Goal: Task Accomplishment & Management: Use online tool/utility

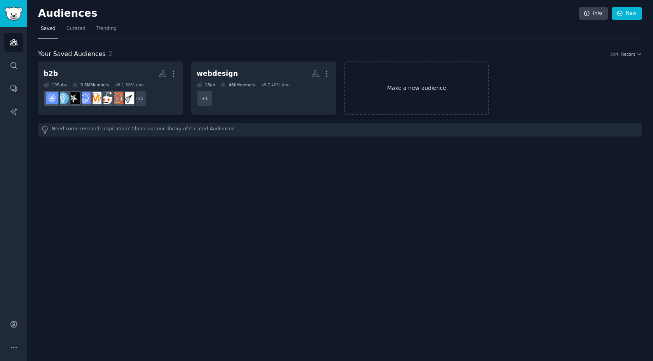
click at [392, 91] on link "Make a new audience" at bounding box center [416, 87] width 145 height 53
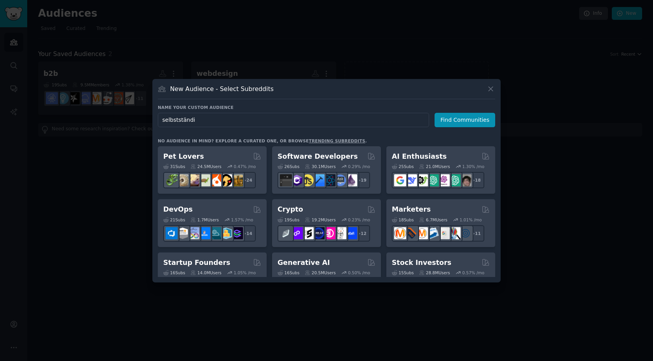
type input "selbstständig"
click at [253, 120] on input "selbstständig" at bounding box center [293, 120] width 271 height 14
click at [492, 91] on icon at bounding box center [490, 89] width 4 height 4
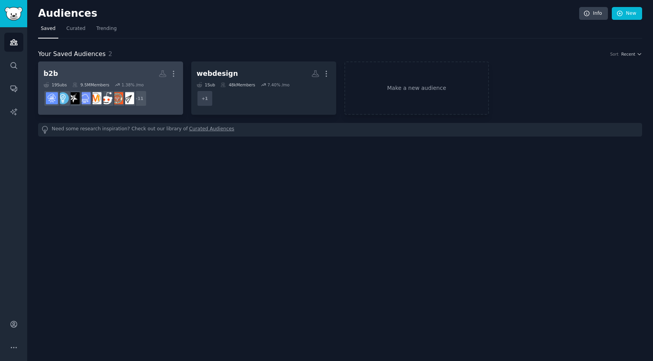
click at [107, 77] on h2 "b2b More" at bounding box center [111, 74] width 134 height 14
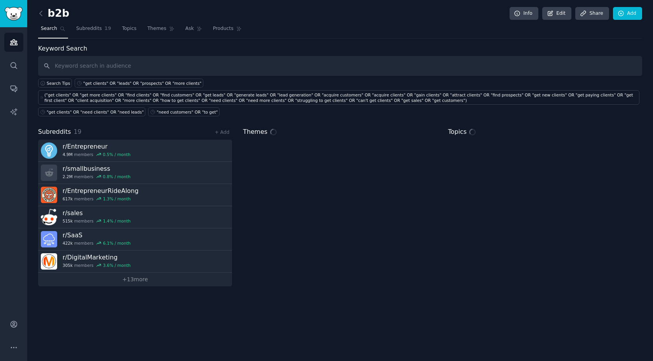
click at [142, 68] on input "text" at bounding box center [340, 66] width 604 height 20
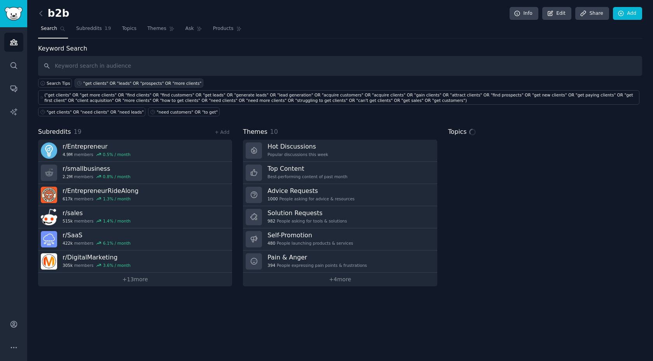
click at [130, 83] on div ""get clients" OR "leads" OR "prospects" OR "more clients"" at bounding box center [142, 82] width 118 height 5
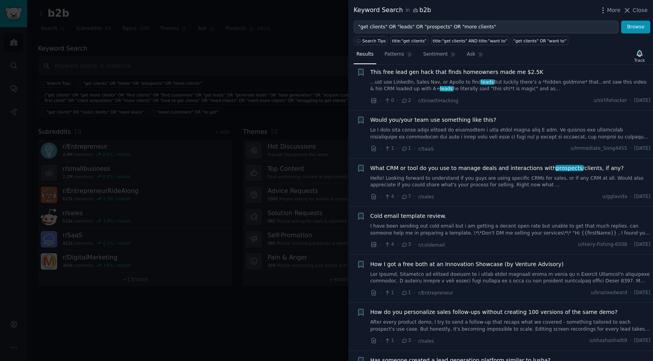
scroll to position [2178, 0]
click at [462, 168] on span "What CRM or tool do you use to manage deals and interactions with prospects /cl…" at bounding box center [496, 168] width 253 height 8
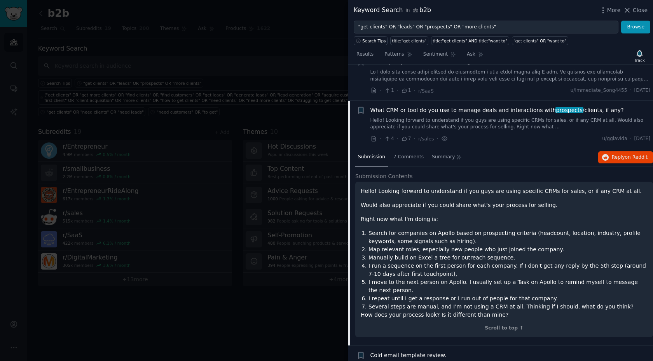
scroll to position [2270, 0]
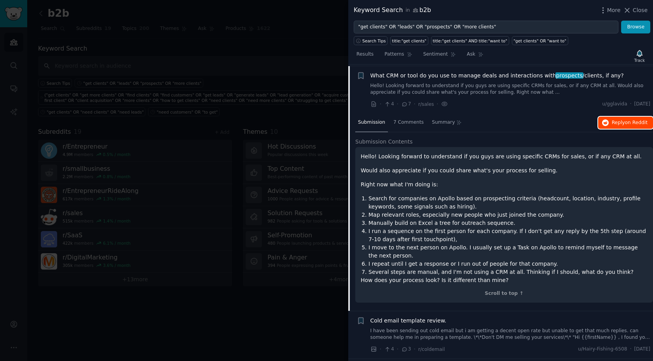
click at [618, 119] on span "Reply on Reddit" at bounding box center [630, 122] width 36 height 7
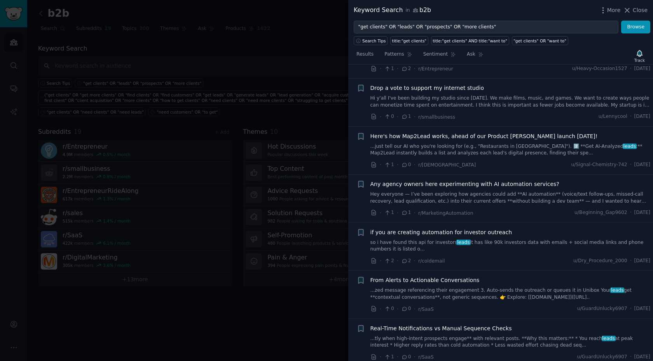
scroll to position [2939, 0]
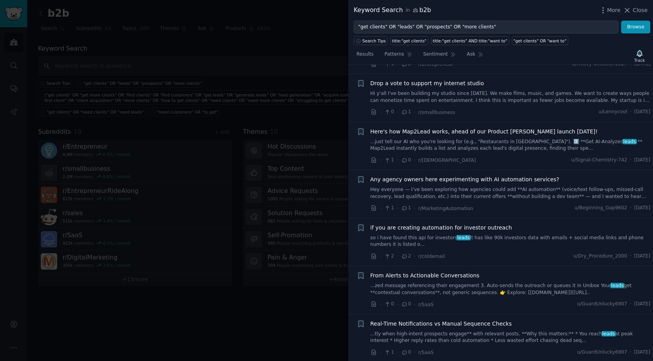
click at [493, 176] on span "Any agency owners here experimenting with AI automation services?" at bounding box center [464, 179] width 189 height 8
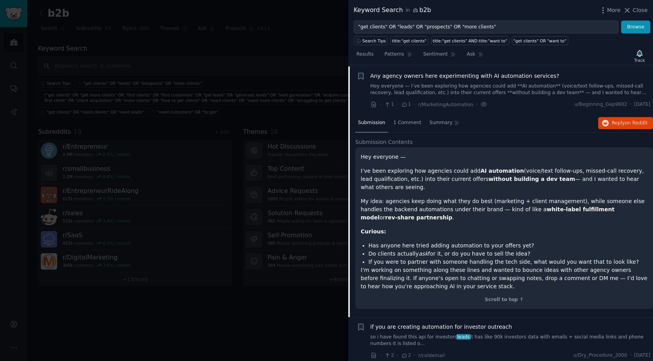
scroll to position [2846, 0]
click at [606, 124] on icon "button" at bounding box center [605, 122] width 7 height 7
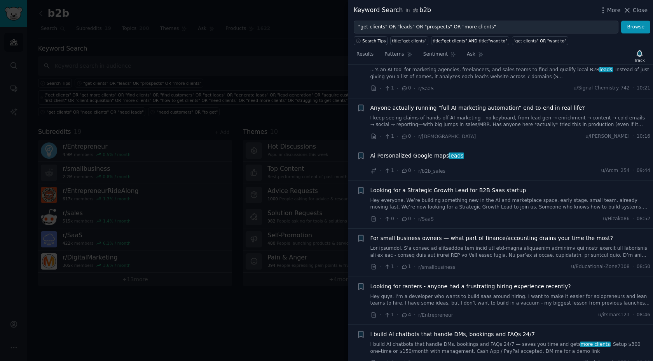
scroll to position [87, 0]
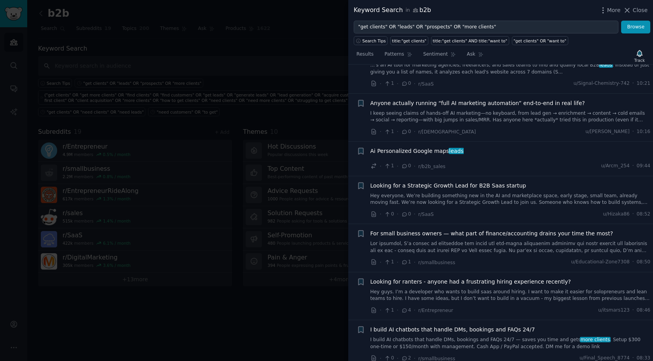
click at [467, 187] on span "Looking for a Strategic Growth Lead for B2B Saas startup" at bounding box center [448, 185] width 156 height 8
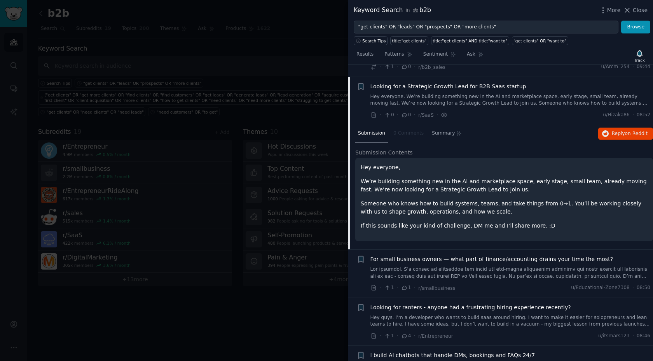
scroll to position [199, 0]
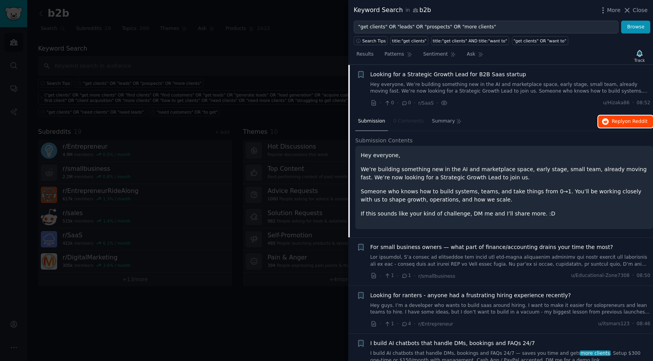
click at [612, 119] on span "Reply on Reddit" at bounding box center [630, 121] width 36 height 7
click at [321, 67] on div at bounding box center [326, 180] width 653 height 361
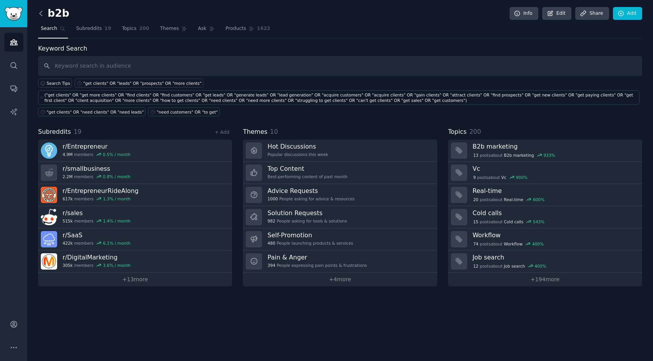
click at [40, 14] on icon at bounding box center [41, 13] width 2 height 5
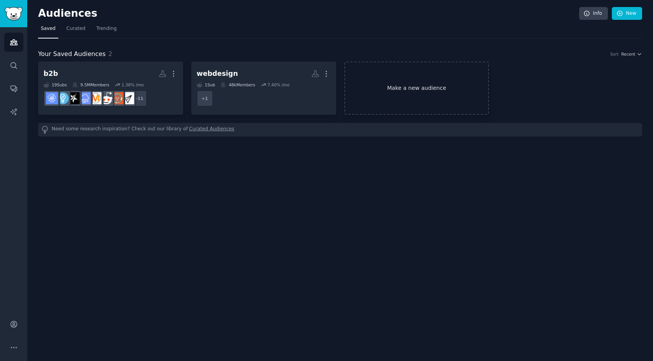
click at [378, 94] on link "Make a new audience" at bounding box center [416, 87] width 145 height 53
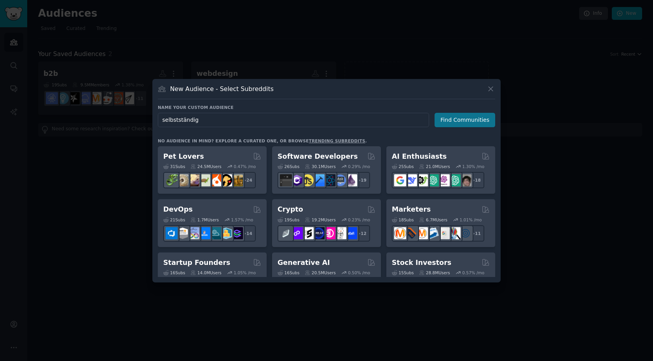
type input "selbstständig"
click at [488, 121] on button "Find Communities" at bounding box center [464, 120] width 61 height 14
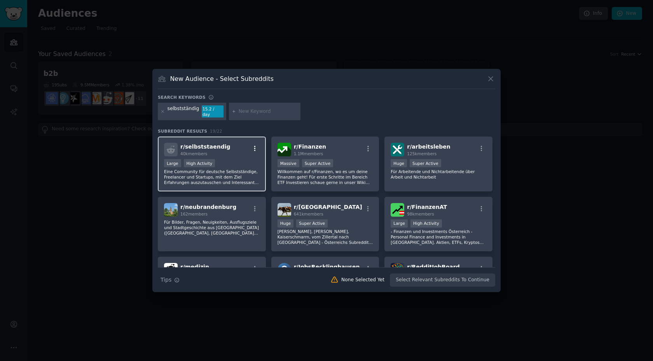
click at [256, 146] on icon "button" at bounding box center [254, 148] width 7 height 7
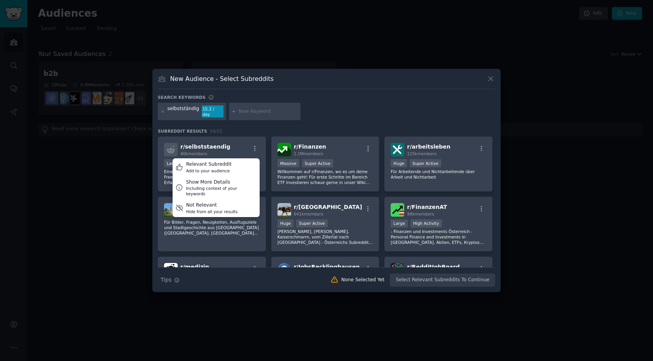
click at [269, 128] on h3 "Subreddit Results 19 / 22" at bounding box center [326, 130] width 337 height 5
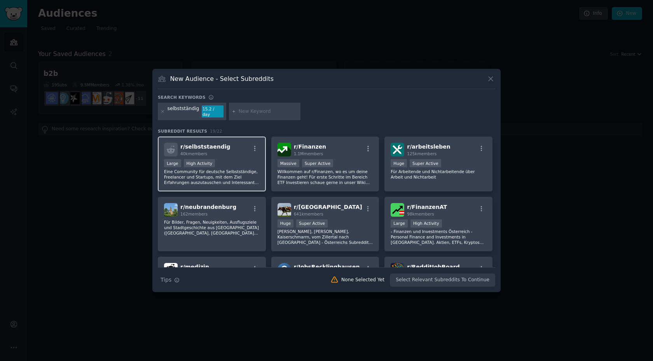
click at [223, 147] on div "r/ selbststaendig 40k members" at bounding box center [212, 150] width 96 height 14
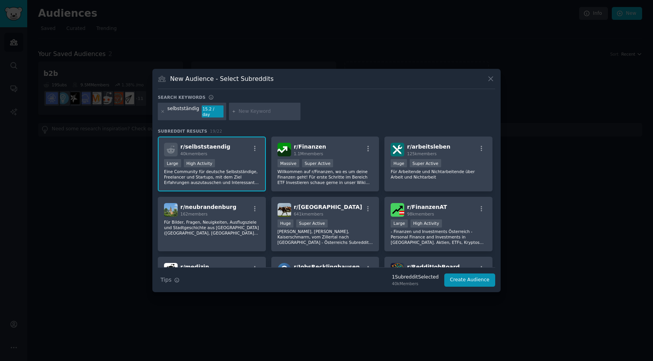
click at [248, 111] on input "text" at bounding box center [268, 111] width 59 height 7
type input "agentur"
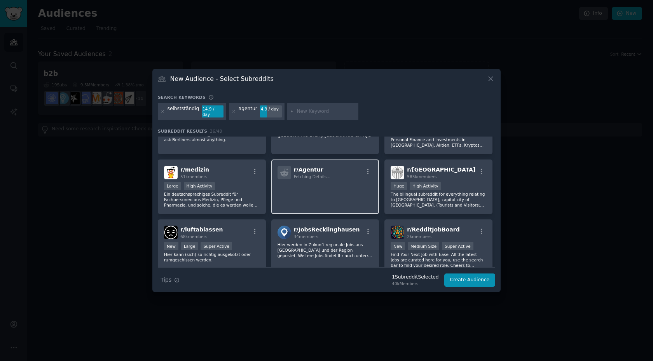
scroll to position [155, 0]
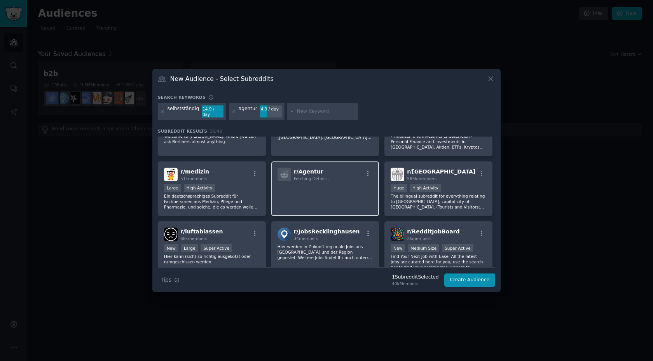
click at [309, 193] on p at bounding box center [325, 192] width 96 height 16
click at [301, 168] on span "r/ Agentur" at bounding box center [309, 171] width 30 height 6
click at [307, 113] on input "text" at bounding box center [325, 111] width 59 height 7
type input "vertrieb"
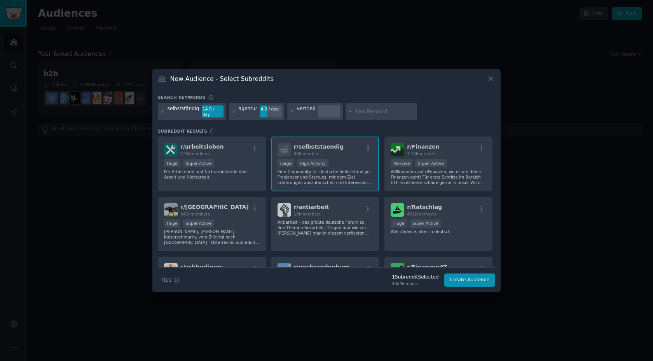
click at [363, 108] on input "text" at bounding box center [384, 111] width 59 height 7
type input "a"
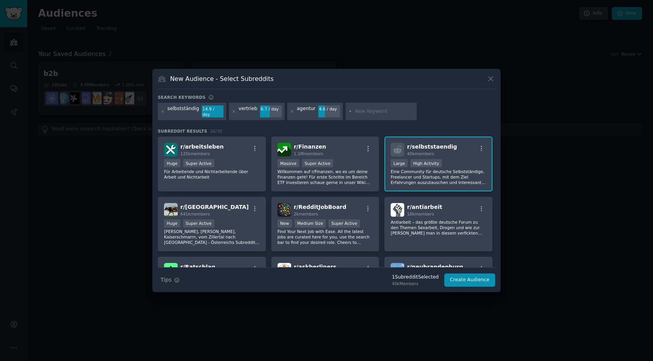
paste input "r/StartupDACH"
type input "r/StartupDACH"
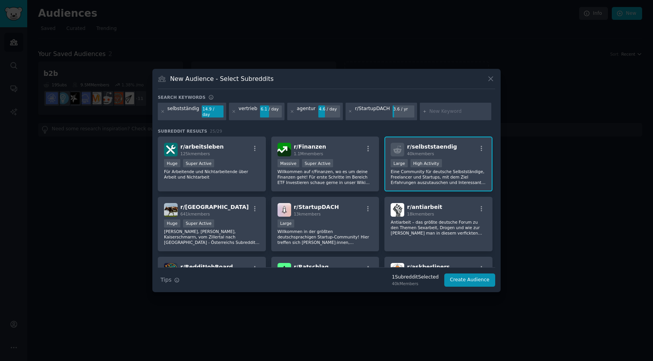
click at [377, 109] on div "r/StartupDACH" at bounding box center [372, 111] width 35 height 12
click at [348, 112] on icon at bounding box center [350, 111] width 4 height 4
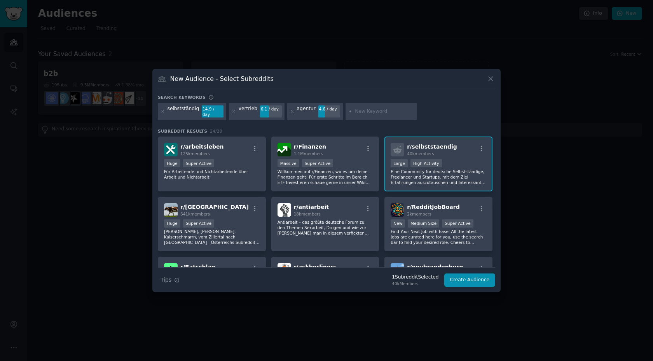
click at [290, 111] on icon at bounding box center [292, 111] width 4 height 4
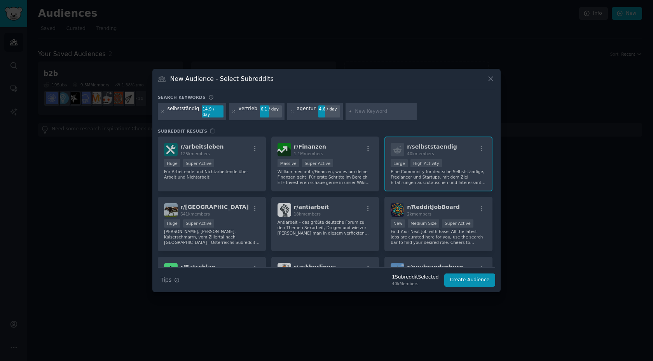
click at [234, 112] on icon at bounding box center [234, 111] width 4 height 4
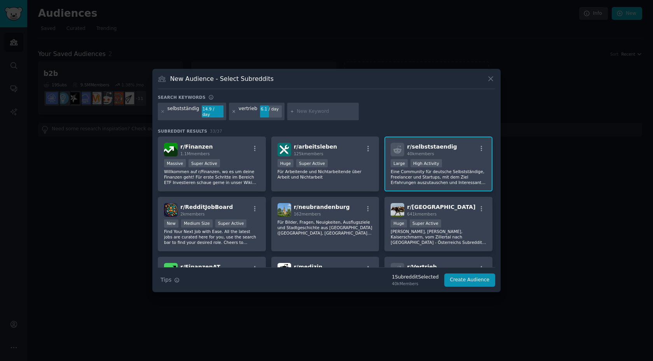
click at [233, 112] on icon at bounding box center [234, 111] width 4 height 4
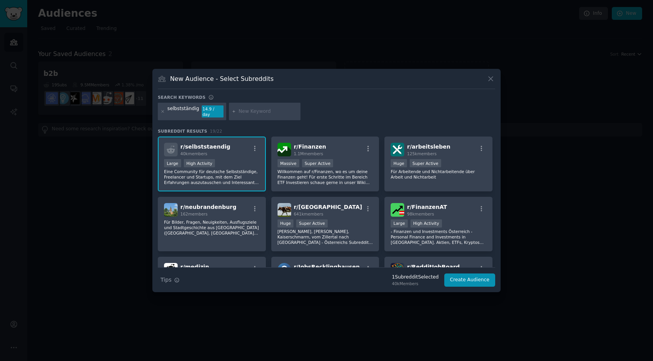
click at [271, 113] on input "text" at bounding box center [268, 111] width 59 height 7
type input "startupdach"
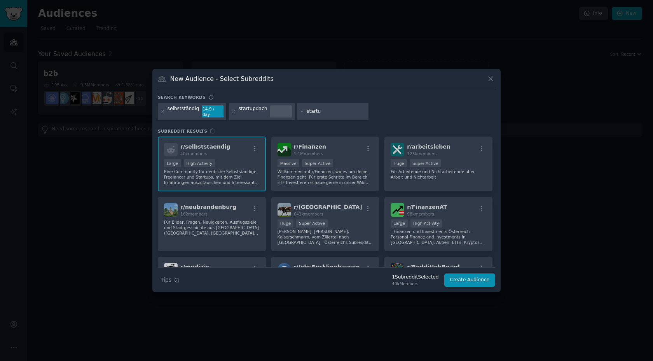
type input "startup"
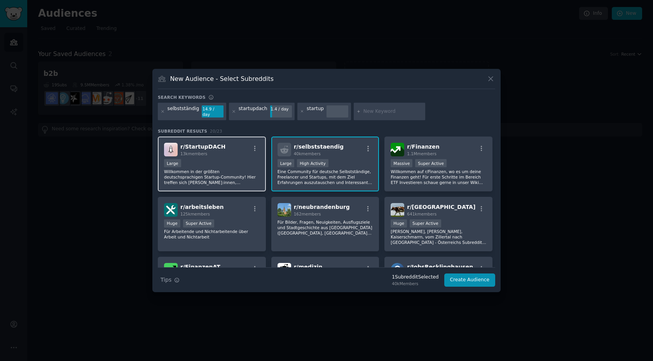
click at [234, 150] on div "r/ StartupDACH 13k members" at bounding box center [212, 150] width 96 height 14
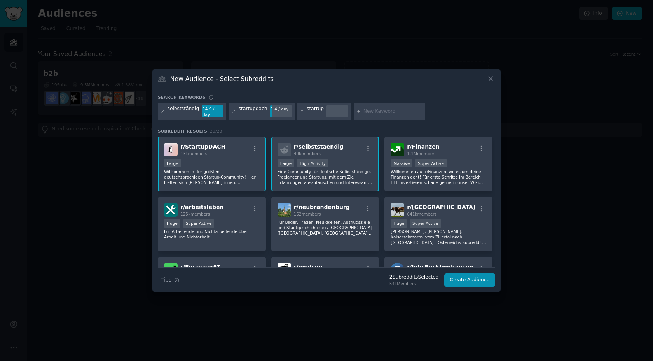
click at [374, 112] on input "text" at bounding box center [392, 111] width 59 height 7
paste input "deutschestartups"
type input "deutschestartups"
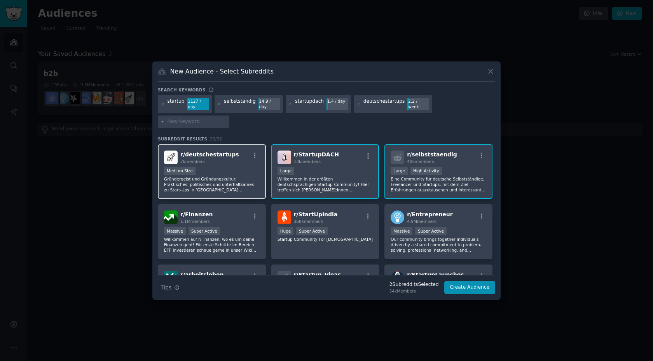
click at [237, 153] on div "r/ deutschestartups 7k members" at bounding box center [212, 157] width 96 height 14
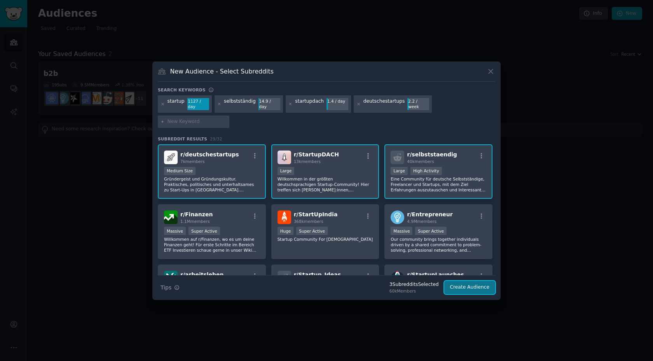
click at [470, 288] on button "Create Audience" at bounding box center [469, 287] width 51 height 13
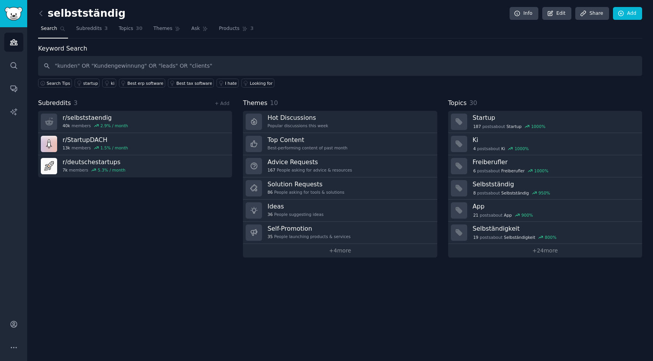
type input ""kunden" OR "Kundengewinnung" OR "leads" OR "clients""
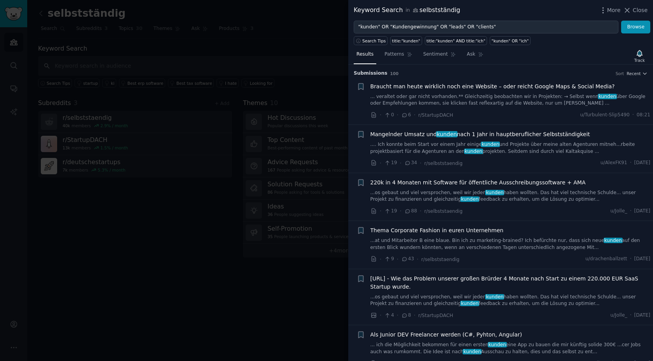
click at [459, 131] on span "Mangelnder Umsatz und kunden nach 1 Jahr in hauptberuflicher Selbstständigkeit" at bounding box center [480, 134] width 220 height 8
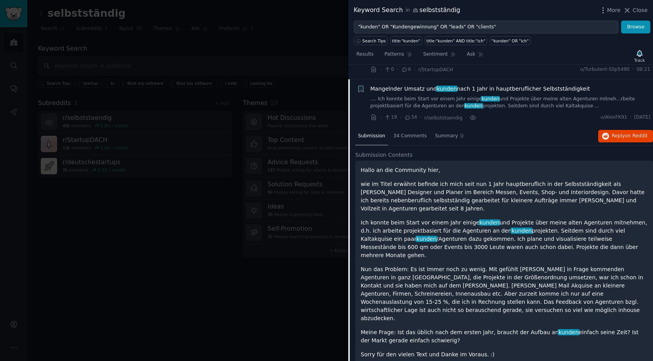
scroll to position [60, 0]
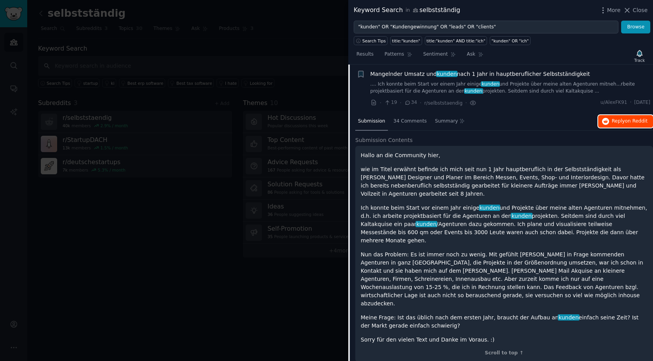
click at [605, 124] on icon "button" at bounding box center [605, 121] width 7 height 7
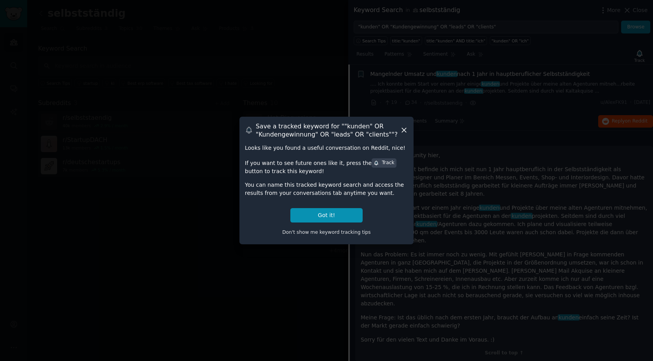
click at [402, 129] on icon at bounding box center [404, 130] width 8 height 8
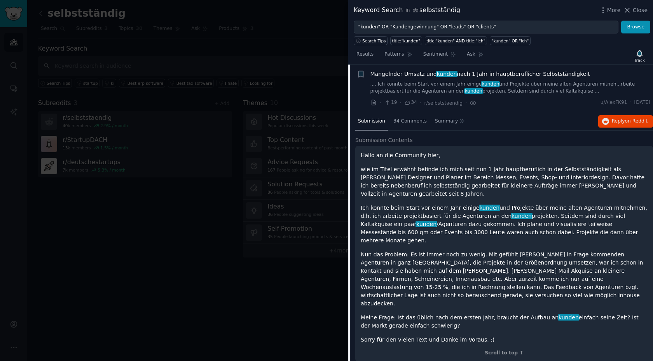
click at [438, 82] on link ".... Ich konnte beim Start vor einem Jahr einige kunden und Projekte über meine…" at bounding box center [510, 88] width 280 height 14
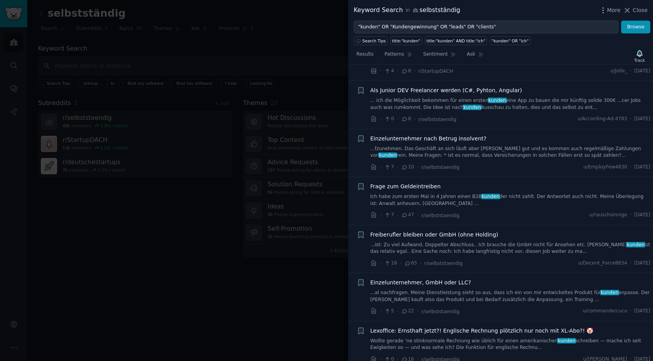
scroll to position [247, 0]
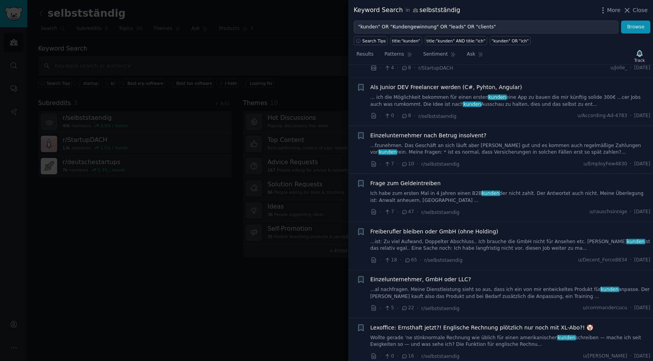
click at [431, 183] on span "Frage zum Geldeintreiben" at bounding box center [405, 183] width 70 height 8
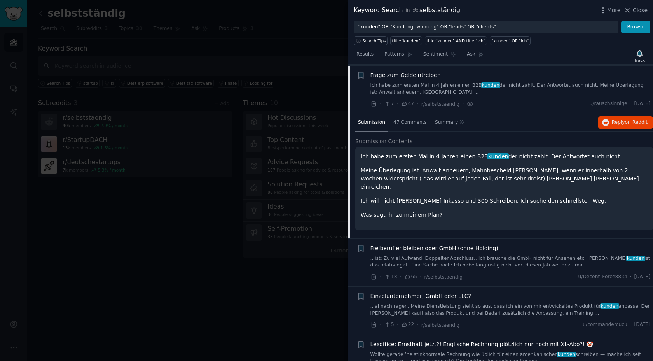
scroll to position [356, 0]
click at [630, 126] on button "Reply on Reddit" at bounding box center [625, 121] width 55 height 12
click at [403, 79] on div "Frage zum Geldeintreiben Ich habe zum ersten Mal in 4 Jahren einen B2B kunden d…" at bounding box center [510, 82] width 280 height 24
click at [405, 84] on link "Ich habe zum ersten Mal in 4 Jahren einen B2B kunden der nicht zahlt. Der Antwo…" at bounding box center [510, 88] width 280 height 14
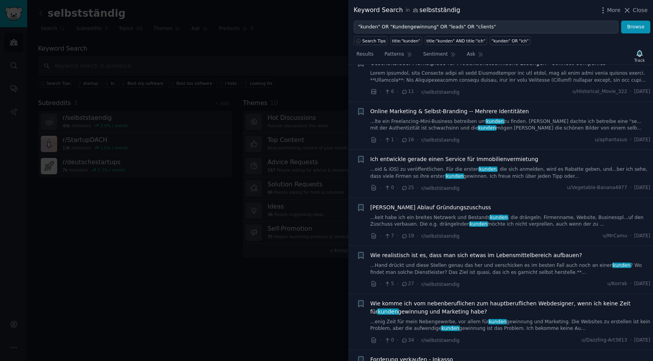
scroll to position [560, 0]
